Goal: Task Accomplishment & Management: Manage account settings

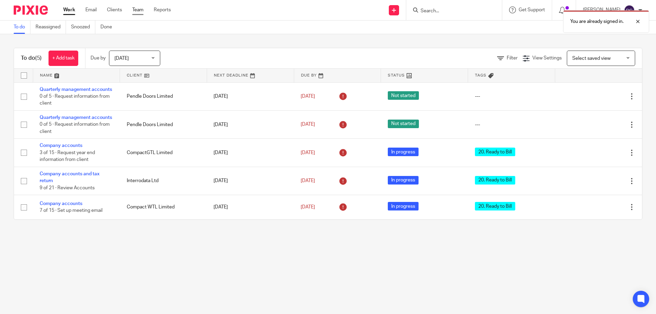
click at [140, 9] on link "Team" at bounding box center [137, 9] width 11 height 7
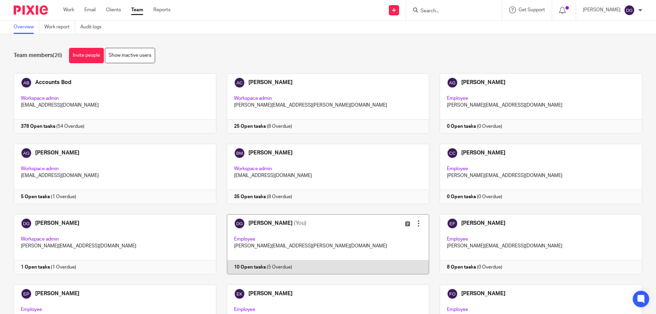
click at [256, 221] on link at bounding box center [322, 244] width 213 height 60
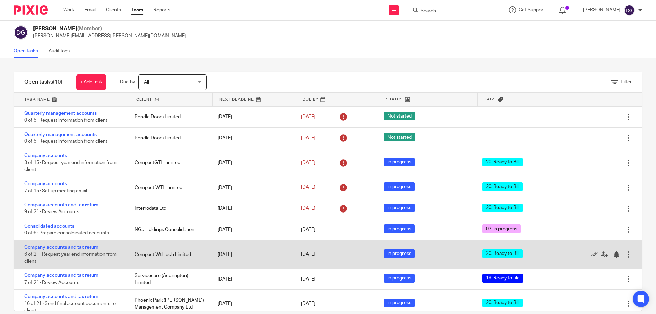
scroll to position [35, 0]
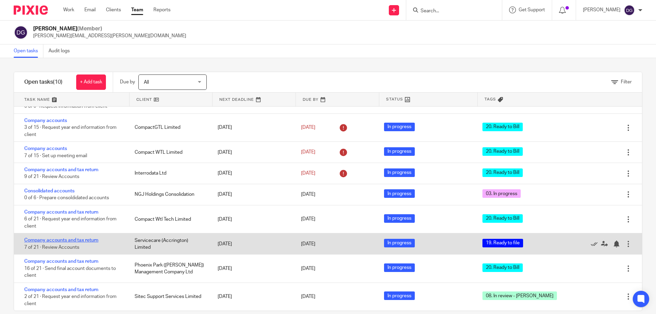
click at [63, 238] on link "Company accounts and tax return" at bounding box center [61, 240] width 74 height 5
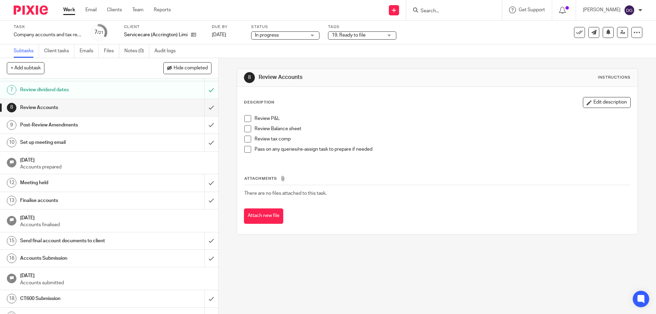
scroll to position [149, 0]
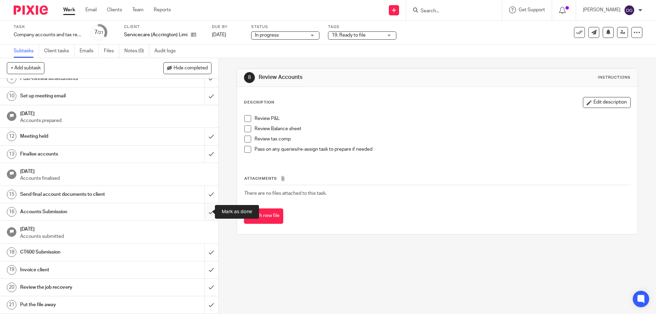
click at [206, 211] on input "submit" at bounding box center [109, 211] width 218 height 17
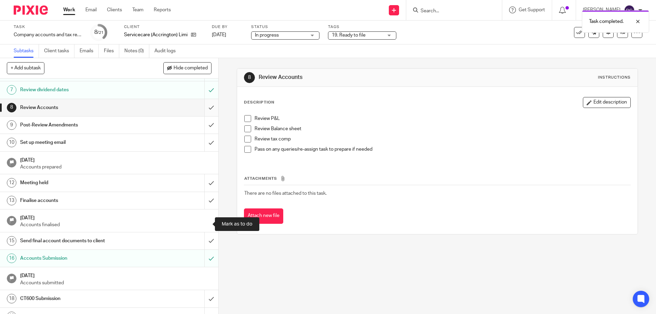
scroll to position [137, 0]
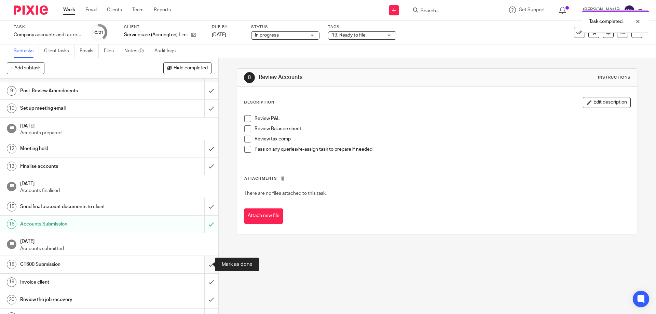
click at [203, 263] on input "submit" at bounding box center [109, 264] width 218 height 17
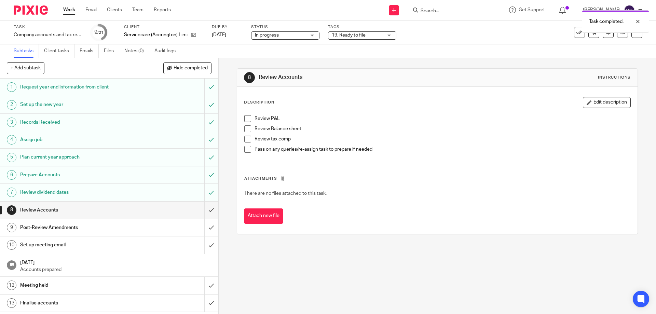
click at [388, 36] on div "19. Ready to file" at bounding box center [362, 35] width 68 height 8
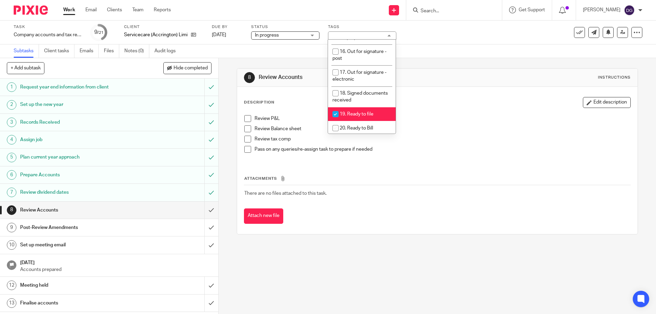
scroll to position [272, 0]
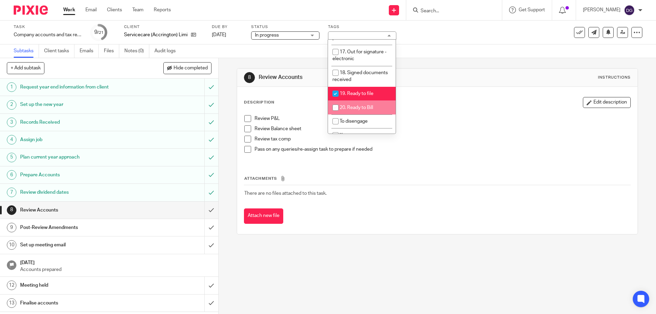
click at [337, 101] on input "checkbox" at bounding box center [335, 107] width 13 height 13
checkbox input "true"
click at [334, 87] on input "checkbox" at bounding box center [335, 93] width 13 height 13
checkbox input "false"
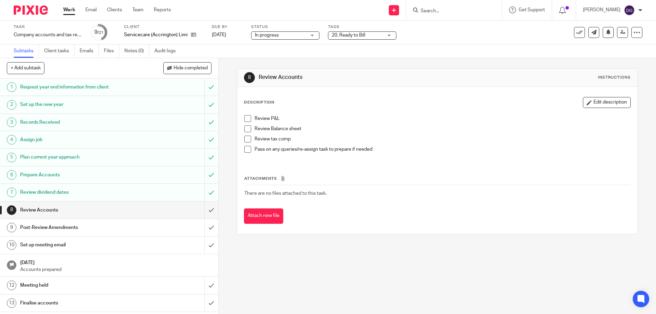
click at [418, 197] on td "There are no files attached to this task." at bounding box center [437, 193] width 386 height 16
click at [620, 30] on icon at bounding box center [622, 32] width 5 height 5
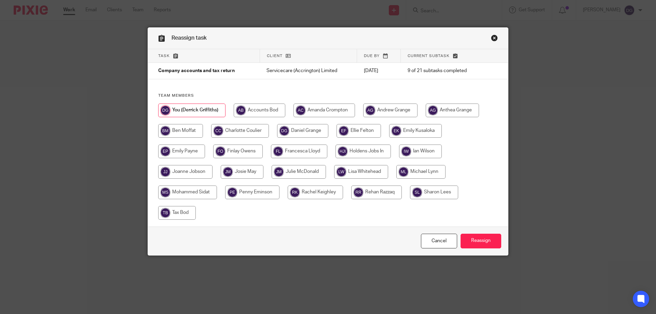
click at [303, 173] on input "radio" at bounding box center [298, 172] width 54 height 14
radio input "true"
click at [476, 239] on input "Reassign" at bounding box center [480, 241] width 41 height 15
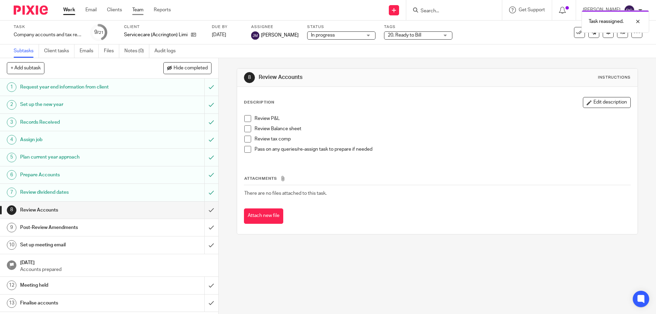
click at [135, 10] on link "Team" at bounding box center [137, 9] width 11 height 7
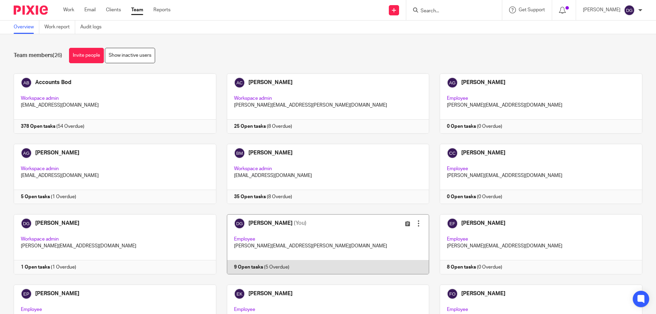
click at [256, 223] on link at bounding box center [322, 244] width 213 height 60
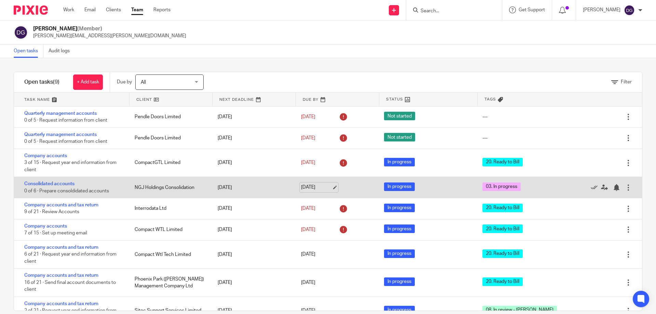
scroll to position [14, 0]
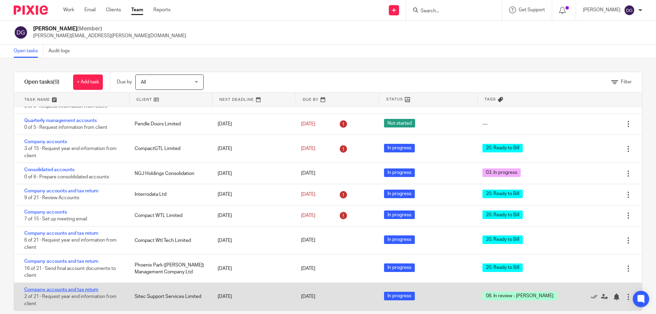
click at [58, 287] on link "Company accounts and tax return" at bounding box center [61, 289] width 74 height 5
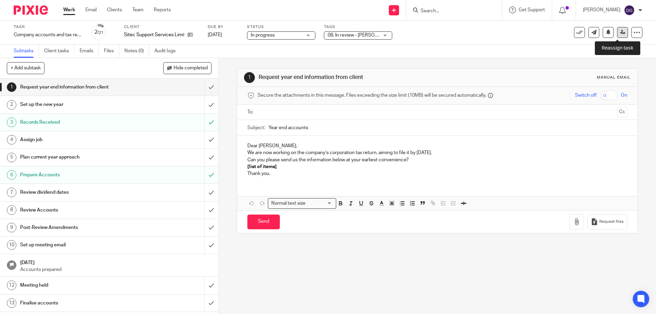
click at [617, 32] on link at bounding box center [622, 32] width 11 height 11
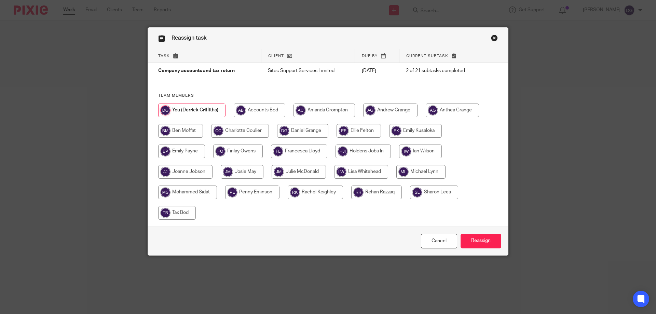
click at [168, 131] on input "radio" at bounding box center [180, 131] width 45 height 14
radio input "true"
click at [479, 239] on input "Reassign" at bounding box center [480, 241] width 41 height 15
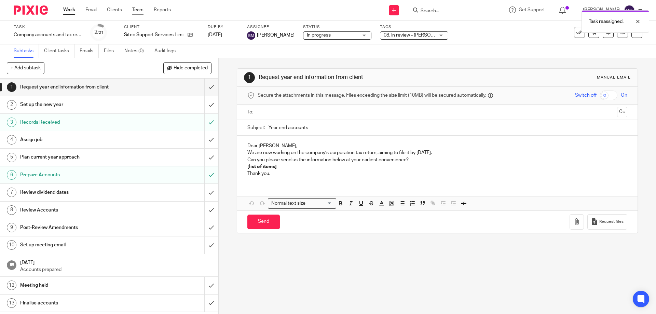
click at [135, 10] on link "Team" at bounding box center [137, 9] width 11 height 7
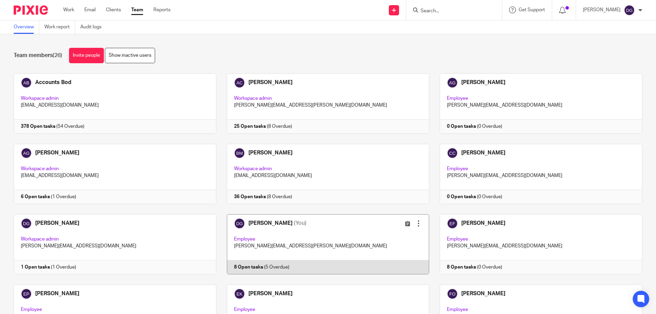
click at [255, 222] on link at bounding box center [322, 244] width 213 height 60
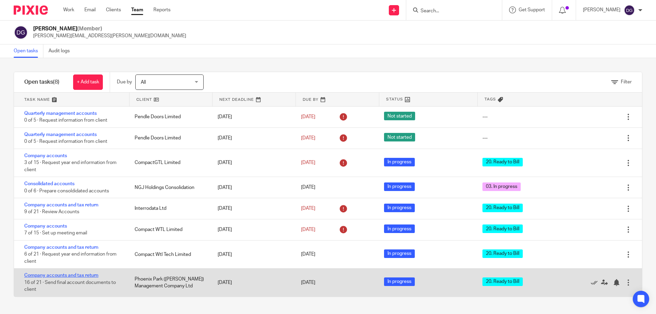
click at [86, 274] on link "Company accounts and tax return" at bounding box center [61, 275] width 74 height 5
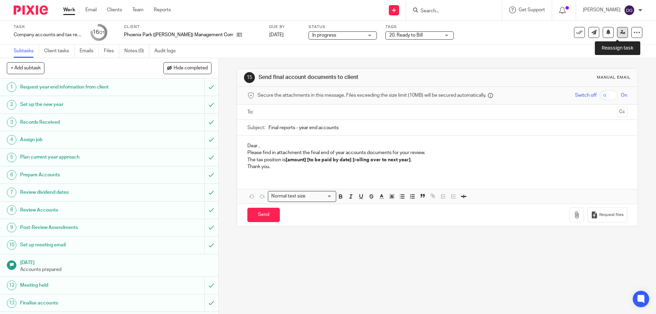
click at [620, 32] on icon at bounding box center [622, 32] width 5 height 5
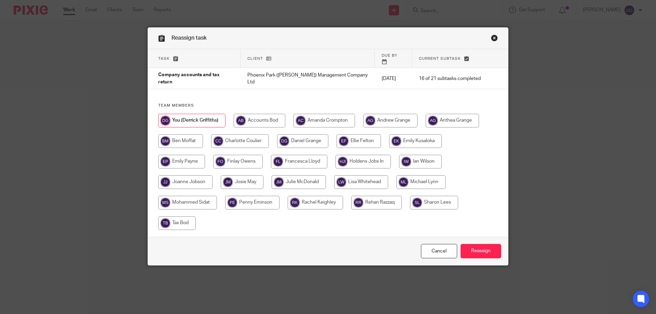
click at [308, 175] on input "radio" at bounding box center [298, 182] width 54 height 14
radio input "true"
click at [475, 244] on input "Reassign" at bounding box center [480, 251] width 41 height 15
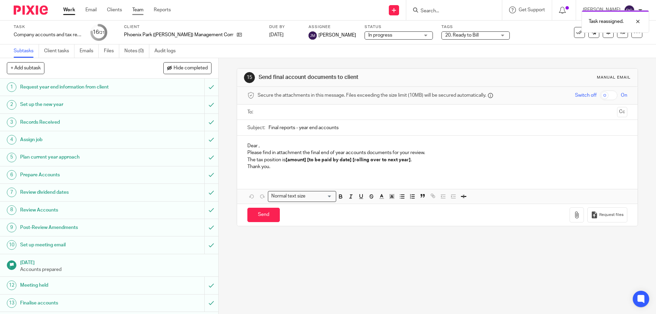
click at [141, 10] on link "Team" at bounding box center [137, 9] width 11 height 7
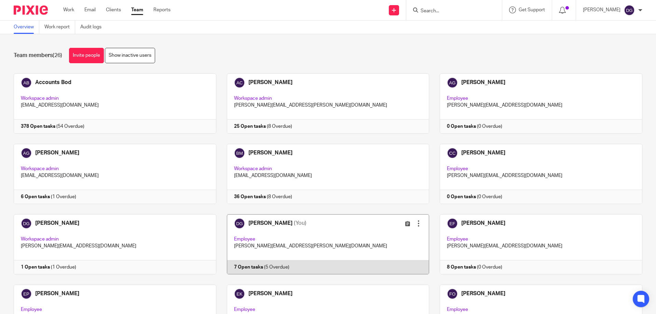
click at [260, 222] on link at bounding box center [322, 244] width 213 height 60
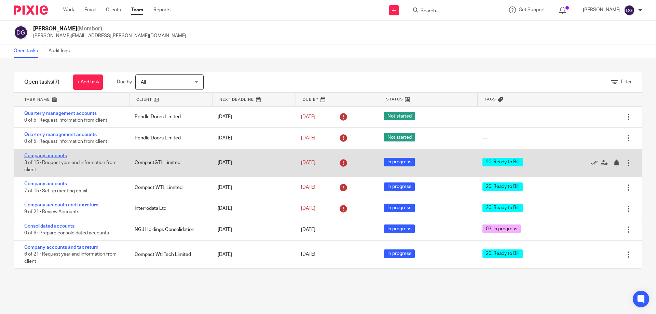
click at [56, 155] on link "Company accounts" at bounding box center [45, 155] width 43 height 5
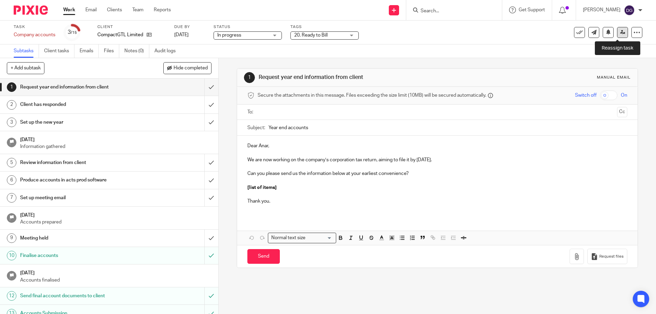
click at [620, 31] on icon at bounding box center [622, 32] width 5 height 5
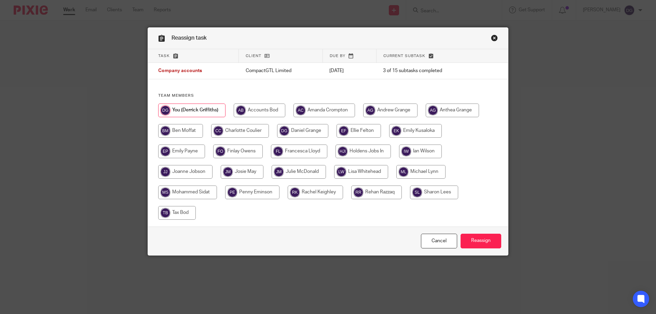
click at [442, 109] on input "radio" at bounding box center [451, 110] width 53 height 14
radio input "true"
click at [472, 239] on input "Reassign" at bounding box center [480, 241] width 41 height 15
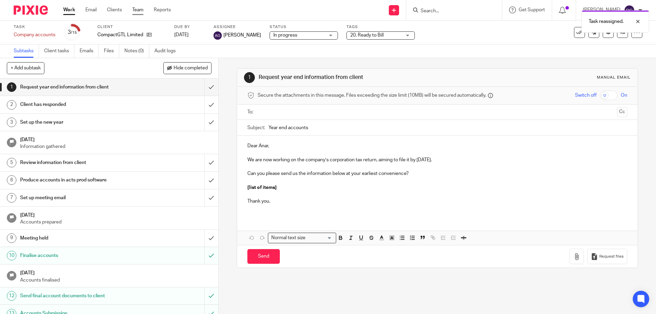
click at [140, 9] on link "Team" at bounding box center [137, 9] width 11 height 7
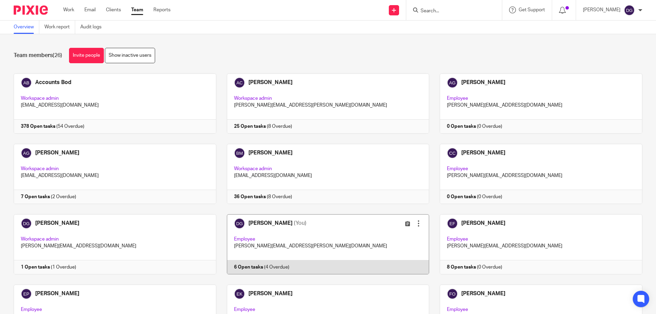
click at [265, 223] on link at bounding box center [322, 244] width 213 height 60
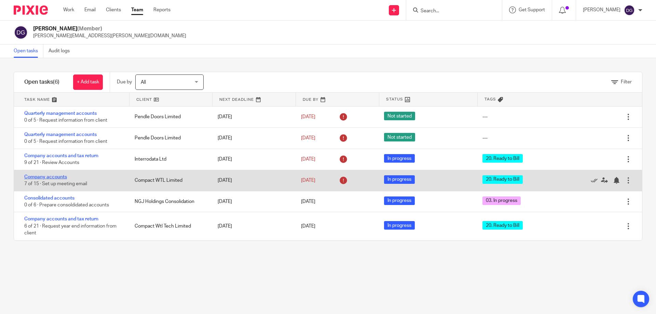
click at [53, 177] on link "Company accounts" at bounding box center [45, 176] width 43 height 5
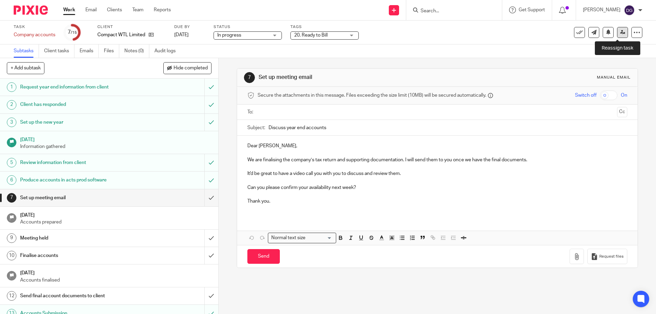
click at [620, 33] on icon at bounding box center [622, 32] width 5 height 5
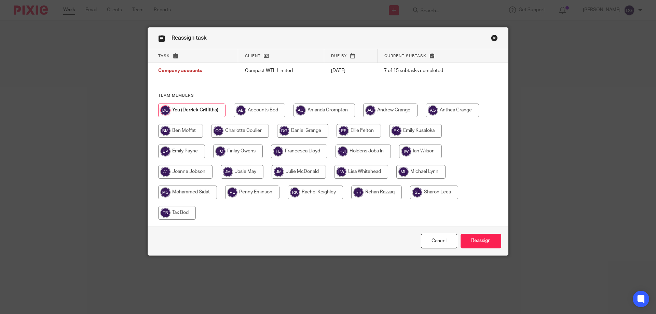
click at [436, 107] on input "radio" at bounding box center [451, 110] width 53 height 14
radio input "true"
click at [478, 239] on input "Reassign" at bounding box center [480, 241] width 41 height 15
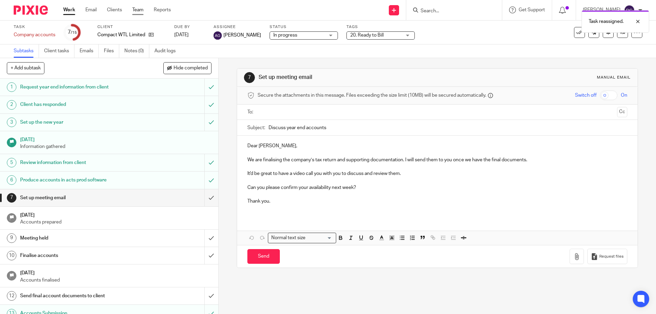
click at [136, 9] on link "Team" at bounding box center [137, 9] width 11 height 7
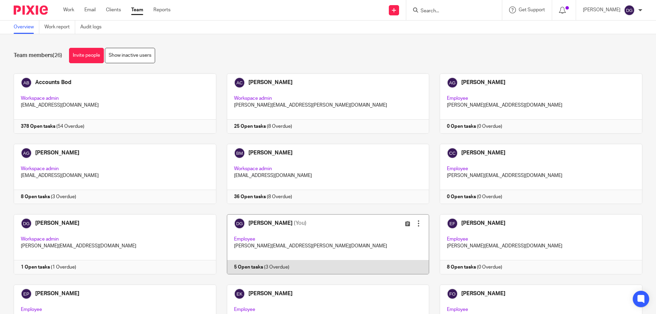
click at [257, 223] on link at bounding box center [322, 244] width 213 height 60
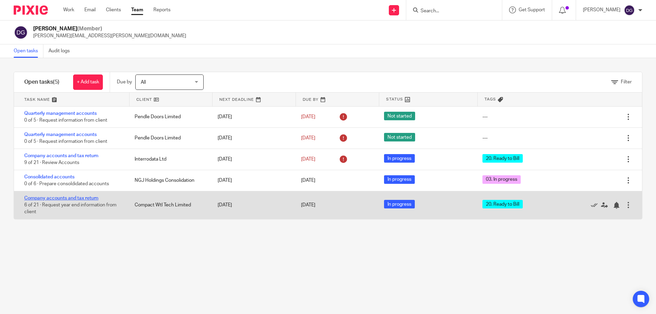
click at [83, 199] on link "Company accounts and tax return" at bounding box center [61, 198] width 74 height 5
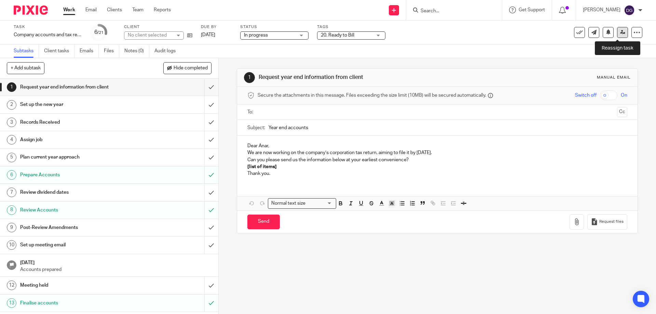
click at [620, 30] on icon at bounding box center [622, 32] width 5 height 5
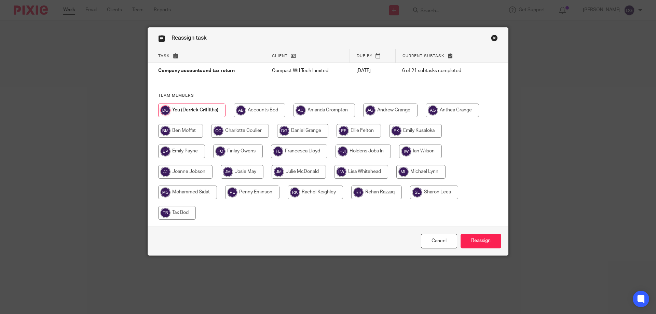
click at [439, 108] on input "radio" at bounding box center [451, 110] width 53 height 14
radio input "true"
click at [474, 237] on input "Reassign" at bounding box center [480, 241] width 41 height 15
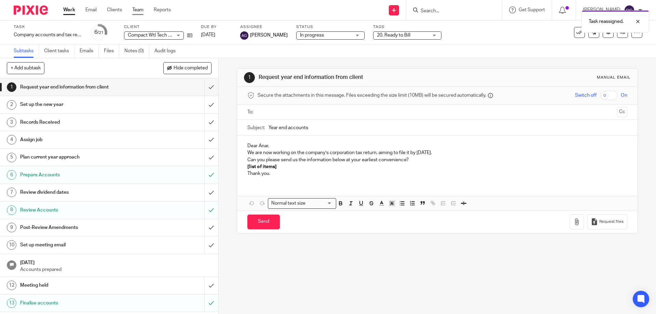
click at [137, 8] on link "Team" at bounding box center [137, 9] width 11 height 7
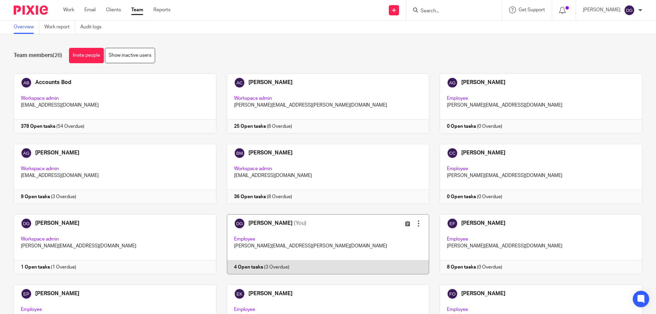
click at [253, 222] on link at bounding box center [322, 244] width 213 height 60
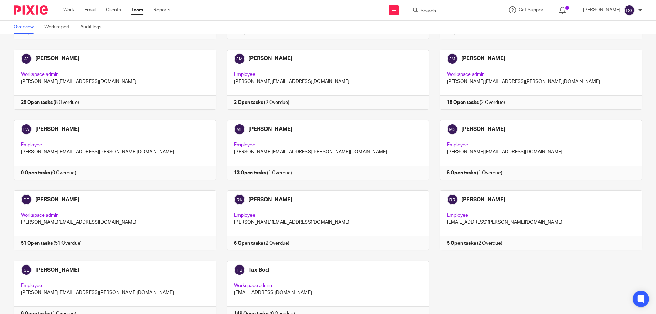
scroll to position [407, 0]
